Goal: Communication & Community: Answer question/provide support

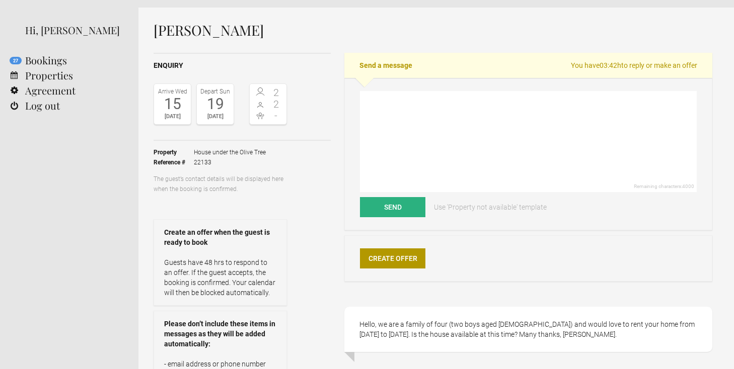
scroll to position [33, 0]
click at [407, 117] on textarea at bounding box center [528, 141] width 337 height 101
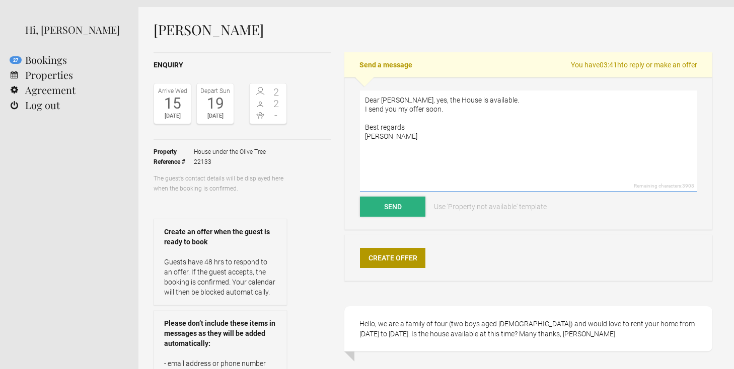
type textarea "Dear [PERSON_NAME], yes, the House is available. I send you my offer soon. Best…"
click at [397, 210] on button "Send" at bounding box center [392, 207] width 65 height 20
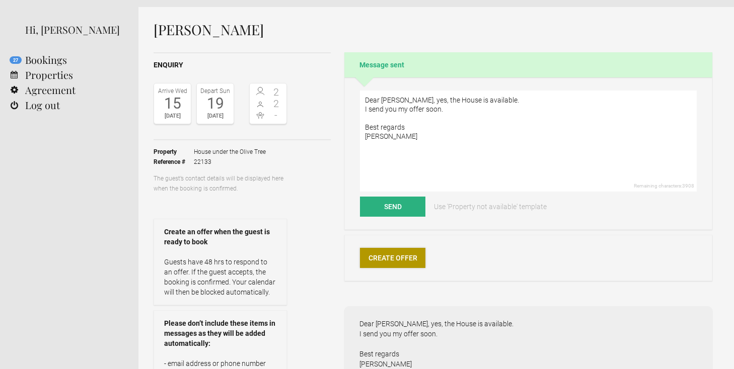
click at [403, 254] on link "Create Offer" at bounding box center [392, 258] width 65 height 20
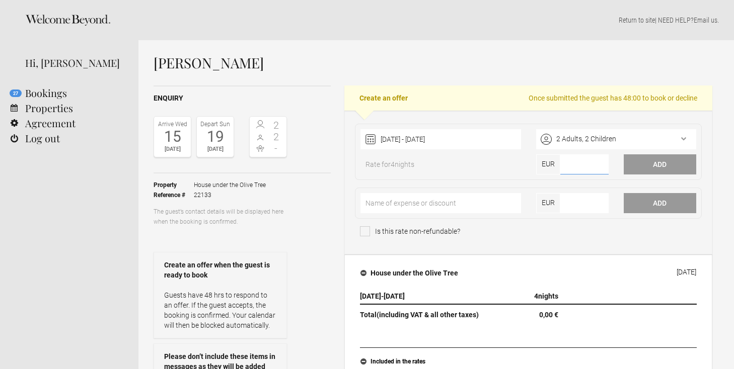
click at [568, 165] on input"] "number" at bounding box center [584, 164] width 48 height 20
type input"] "3000"
click at [652, 166] on button "Add" at bounding box center [660, 164] width 72 height 20
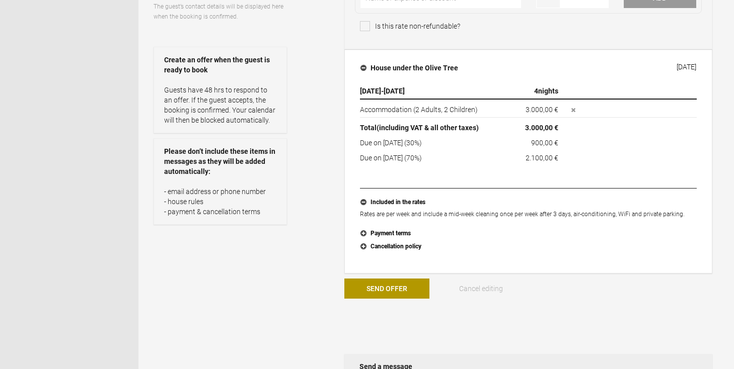
scroll to position [218, 0]
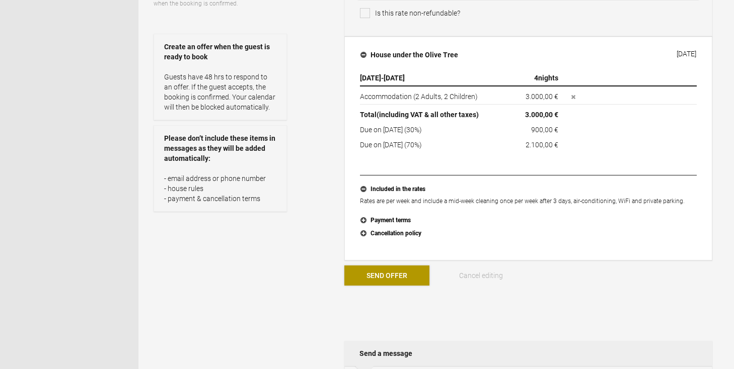
click at [388, 273] on button "Send Offer" at bounding box center [386, 276] width 85 height 20
